Goal: Use online tool/utility: Utilize a website feature to perform a specific function

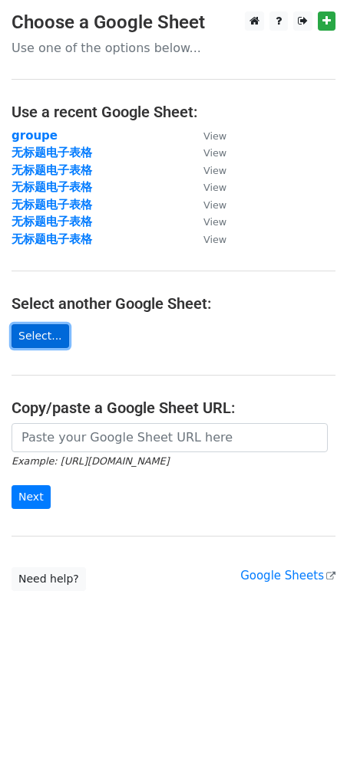
click at [38, 337] on link "Select..." at bounding box center [41, 336] width 58 height 24
